Goal: Find specific page/section: Find specific page/section

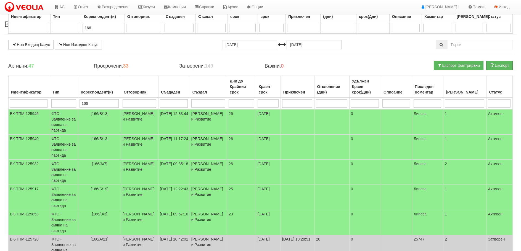
select select "40"
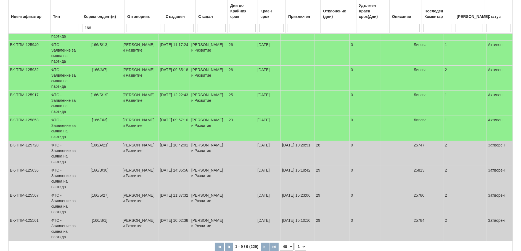
scroll to position [94, 0]
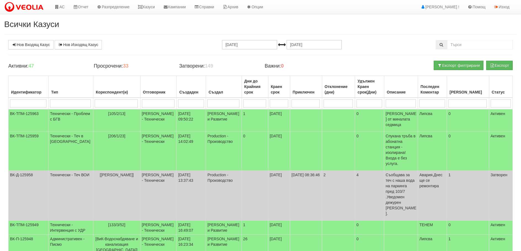
click at [111, 100] on input "search" at bounding box center [116, 103] width 43 height 8
type input "166"
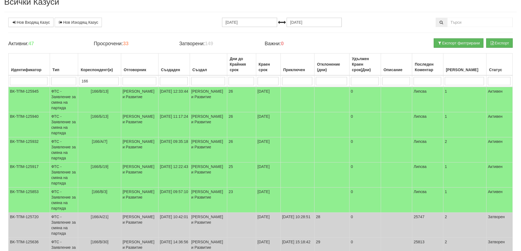
scroll to position [12, 0]
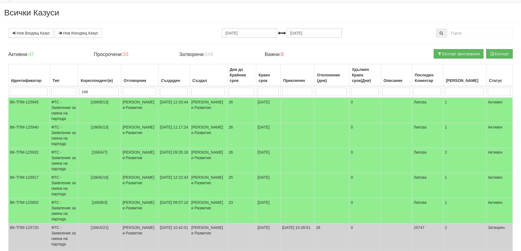
drag, startPoint x: 102, startPoint y: 90, endPoint x: 33, endPoint y: 77, distance: 70.4
click at [39, 88] on tr "166" at bounding box center [261, 92] width 504 height 12
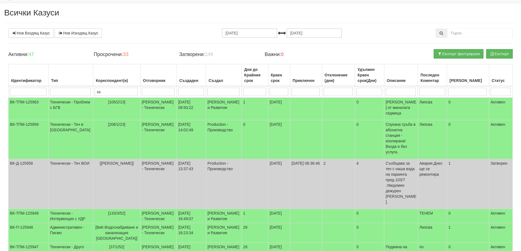
type input "зая"
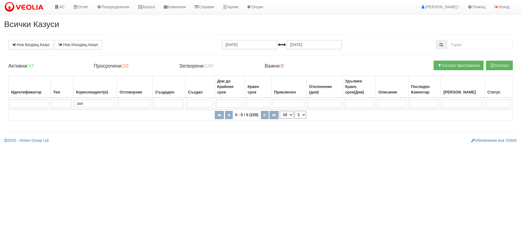
scroll to position [0, 0]
drag, startPoint x: 84, startPoint y: 104, endPoint x: 22, endPoint y: 104, distance: 61.5
click at [23, 104] on tr "зая" at bounding box center [263, 104] width 508 height 12
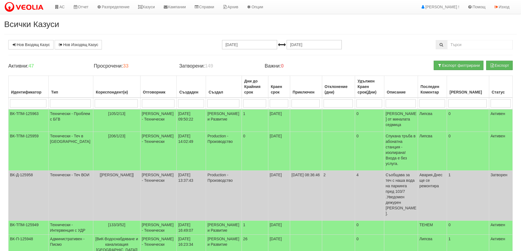
click at [11, 103] on input "search" at bounding box center [28, 103] width 36 height 8
paste input "зая"
type input "зая"
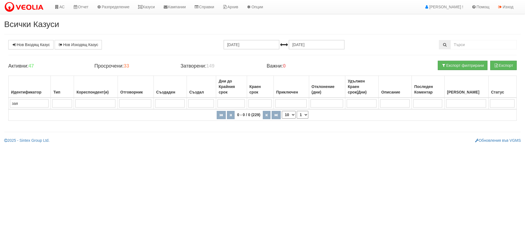
type input "за"
type input "заявлени"
drag, startPoint x: 31, startPoint y: 103, endPoint x: 0, endPoint y: 103, distance: 30.9
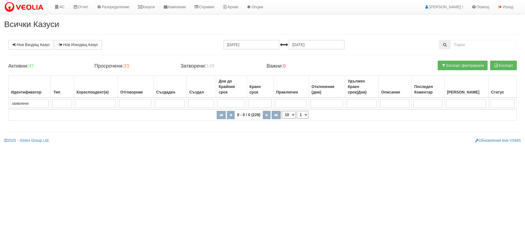
click at [0, 103] on div "Всички Казуси Нов Входящ Казус Нов Изходящ Казус 13.09.2025 13.10.2025 Зареждан…" at bounding box center [262, 82] width 525 height 124
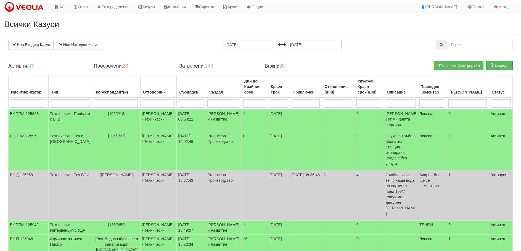
click at [63, 104] on input "search" at bounding box center [70, 103] width 41 height 8
paste input "заявлени"
type input "заявлени"
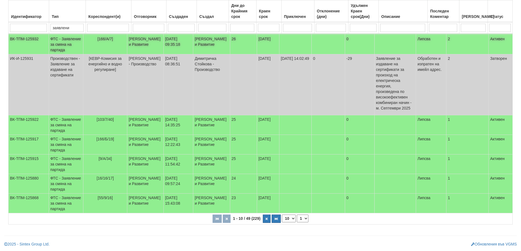
scroll to position [172, 0]
type input "заявлени"
click at [288, 216] on select "10 20 30 40" at bounding box center [289, 219] width 14 height 8
select select "40"
click at [282, 222] on select "10 20 30 40" at bounding box center [289, 219] width 14 height 8
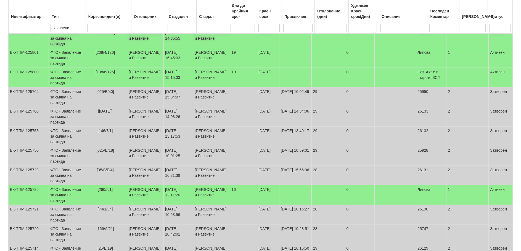
scroll to position [392, 0]
